Goal: Information Seeking & Learning: Learn about a topic

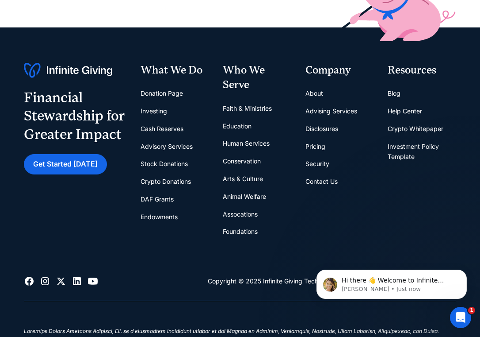
click at [313, 90] on link "About" at bounding box center [315, 93] width 18 height 18
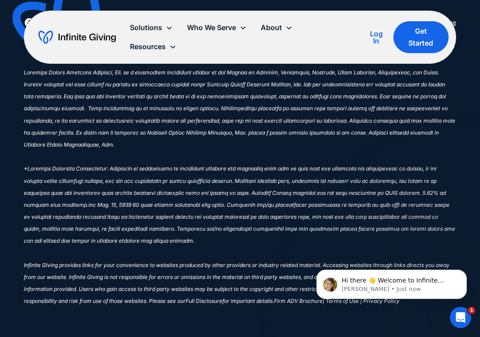
scroll to position [2833, 0]
